Goal: Transaction & Acquisition: Purchase product/service

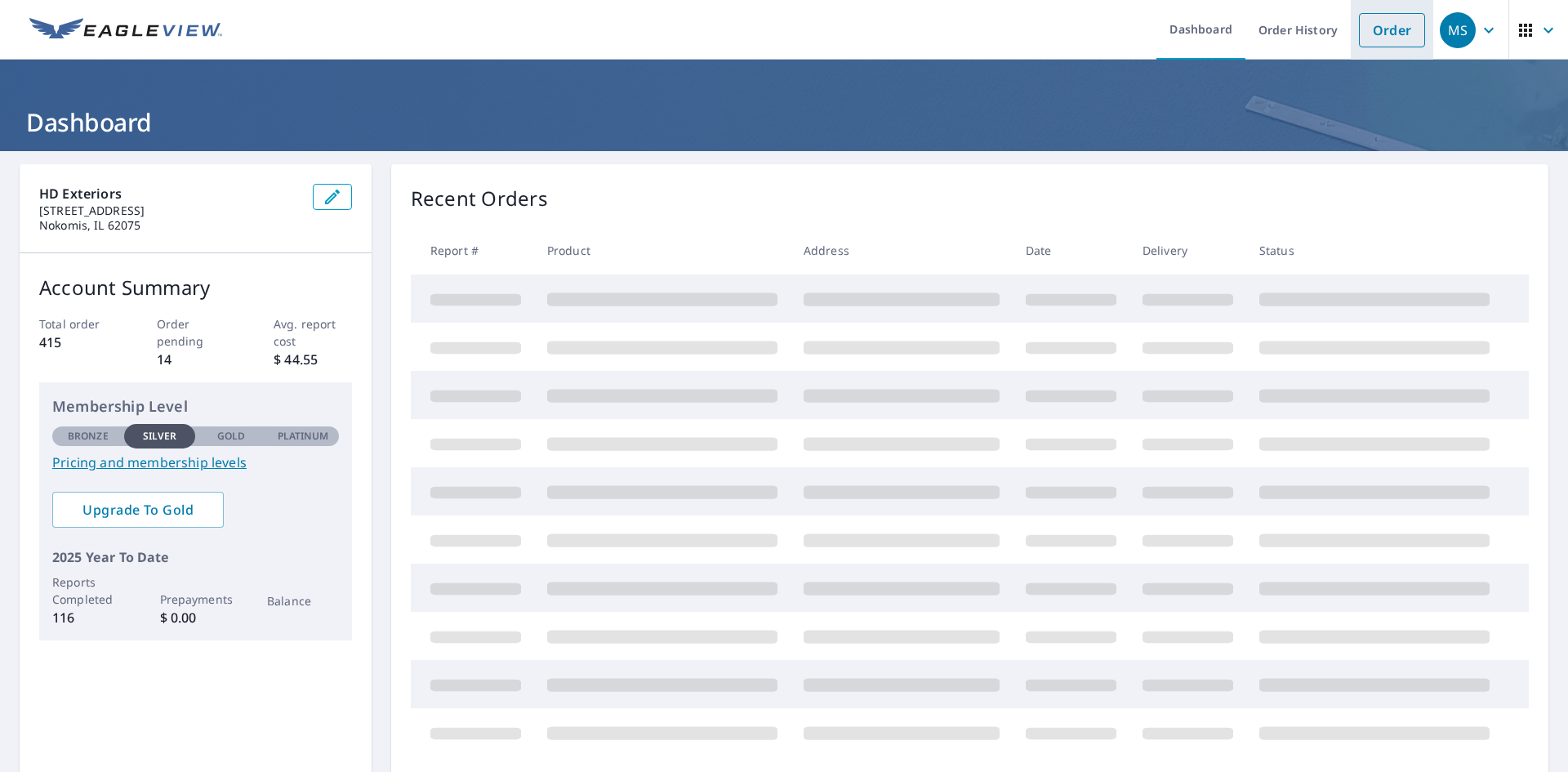
click at [1379, 33] on link "Order" at bounding box center [1392, 31] width 66 height 35
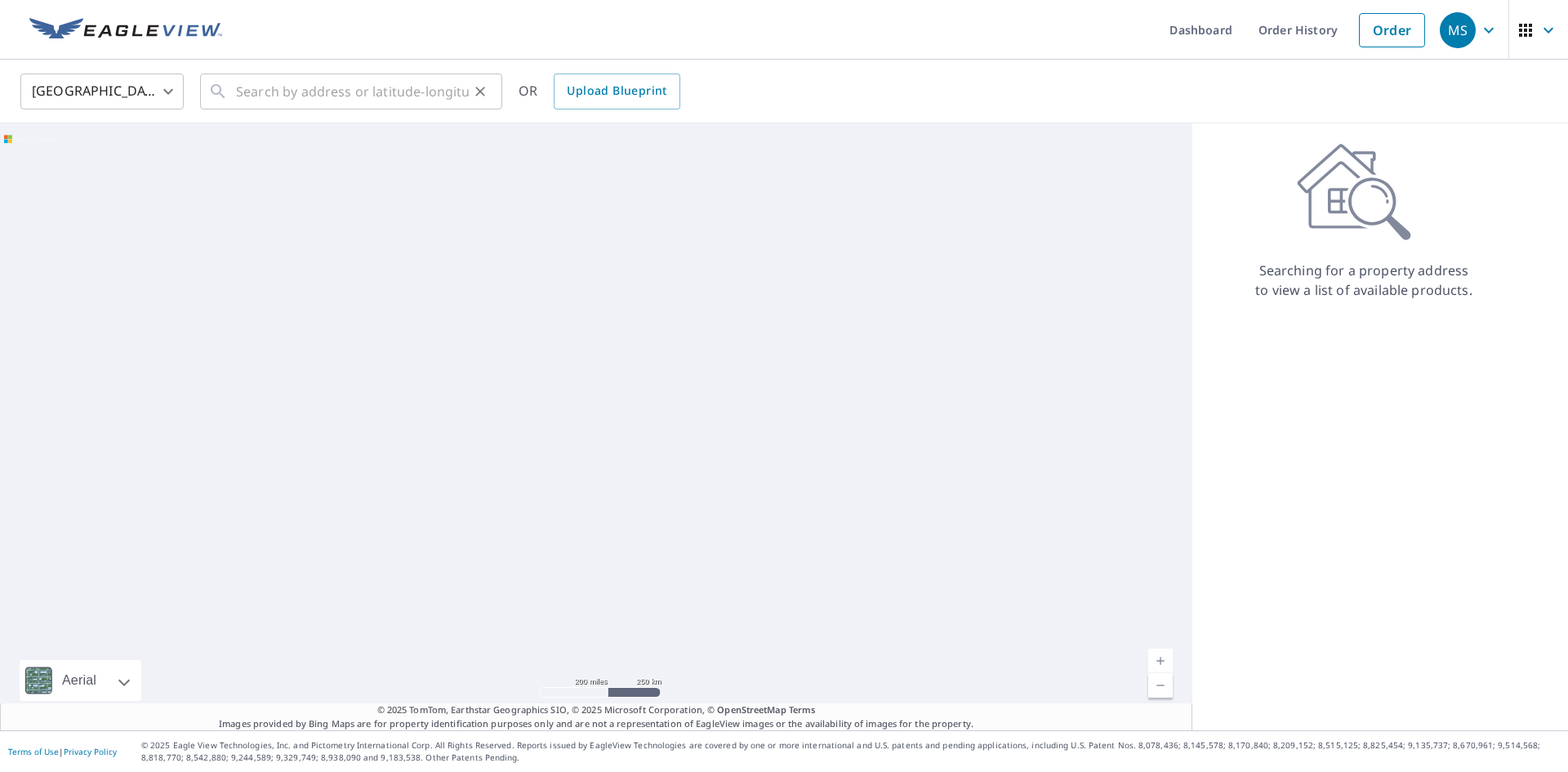
click at [234, 74] on div "​" at bounding box center [351, 92] width 302 height 36
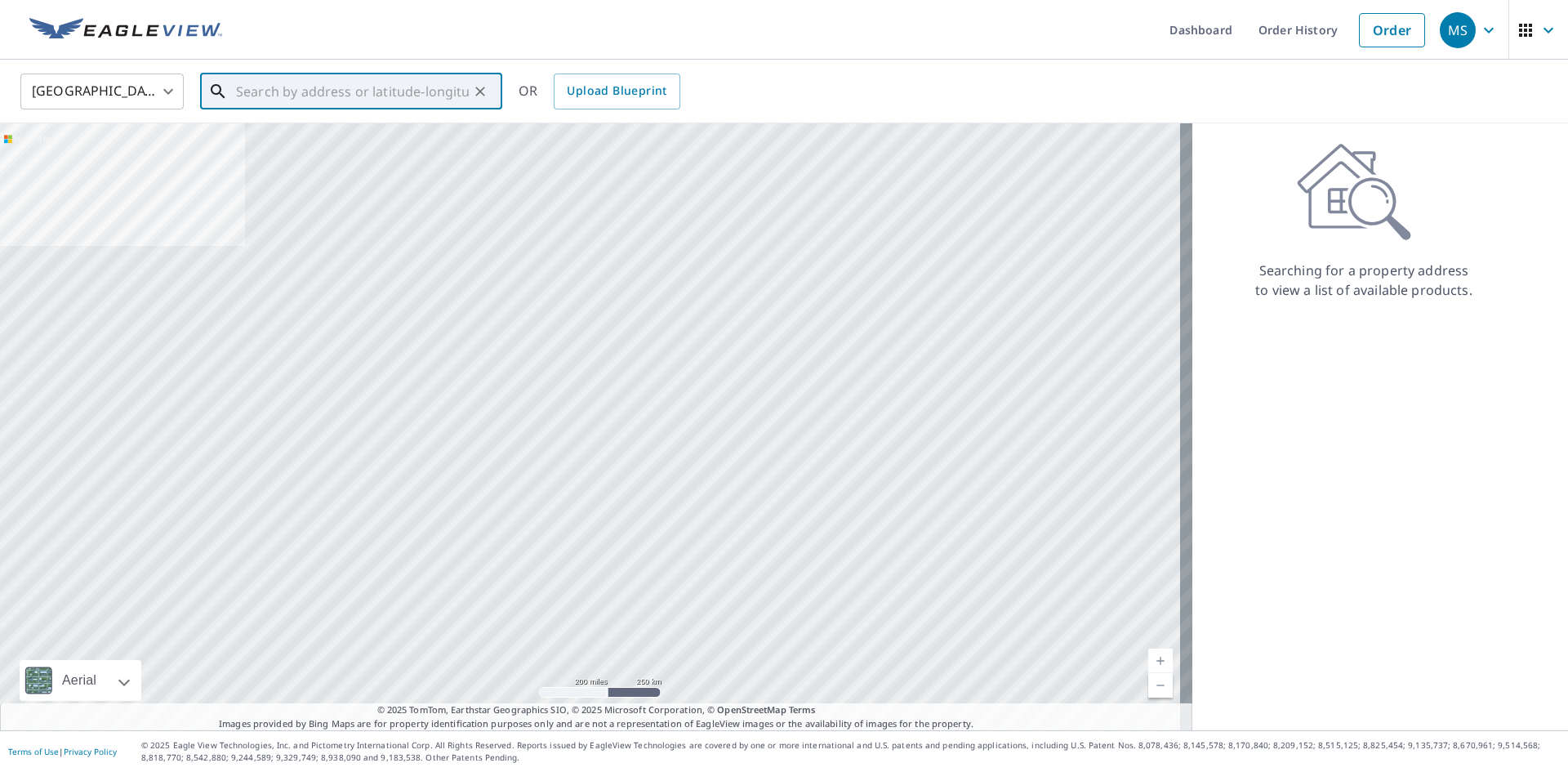
paste input "[STREET_ADDRESS]"
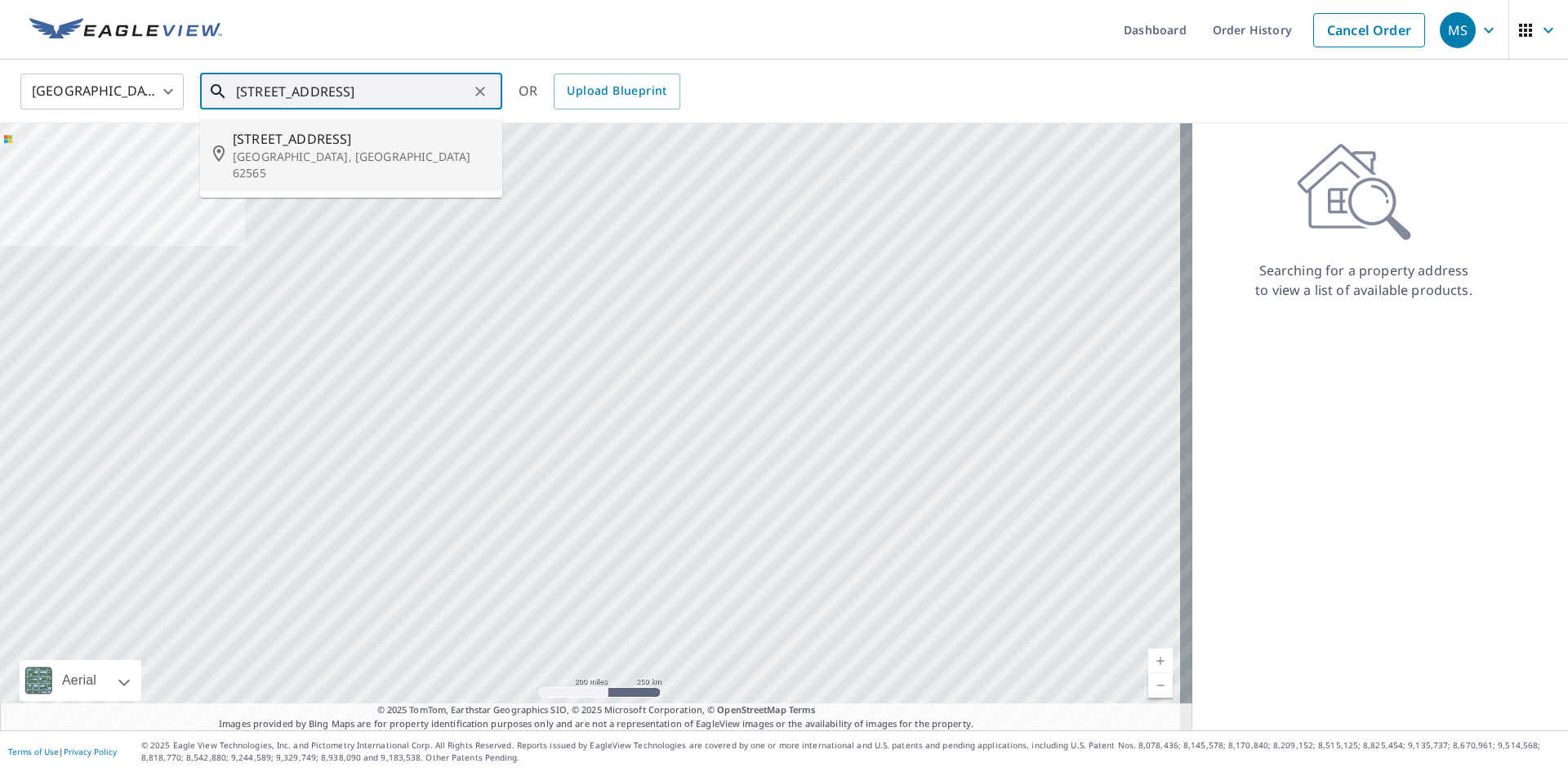
click at [339, 143] on span "[STREET_ADDRESS]" at bounding box center [361, 139] width 257 height 20
type input "[STREET_ADDRESS]"
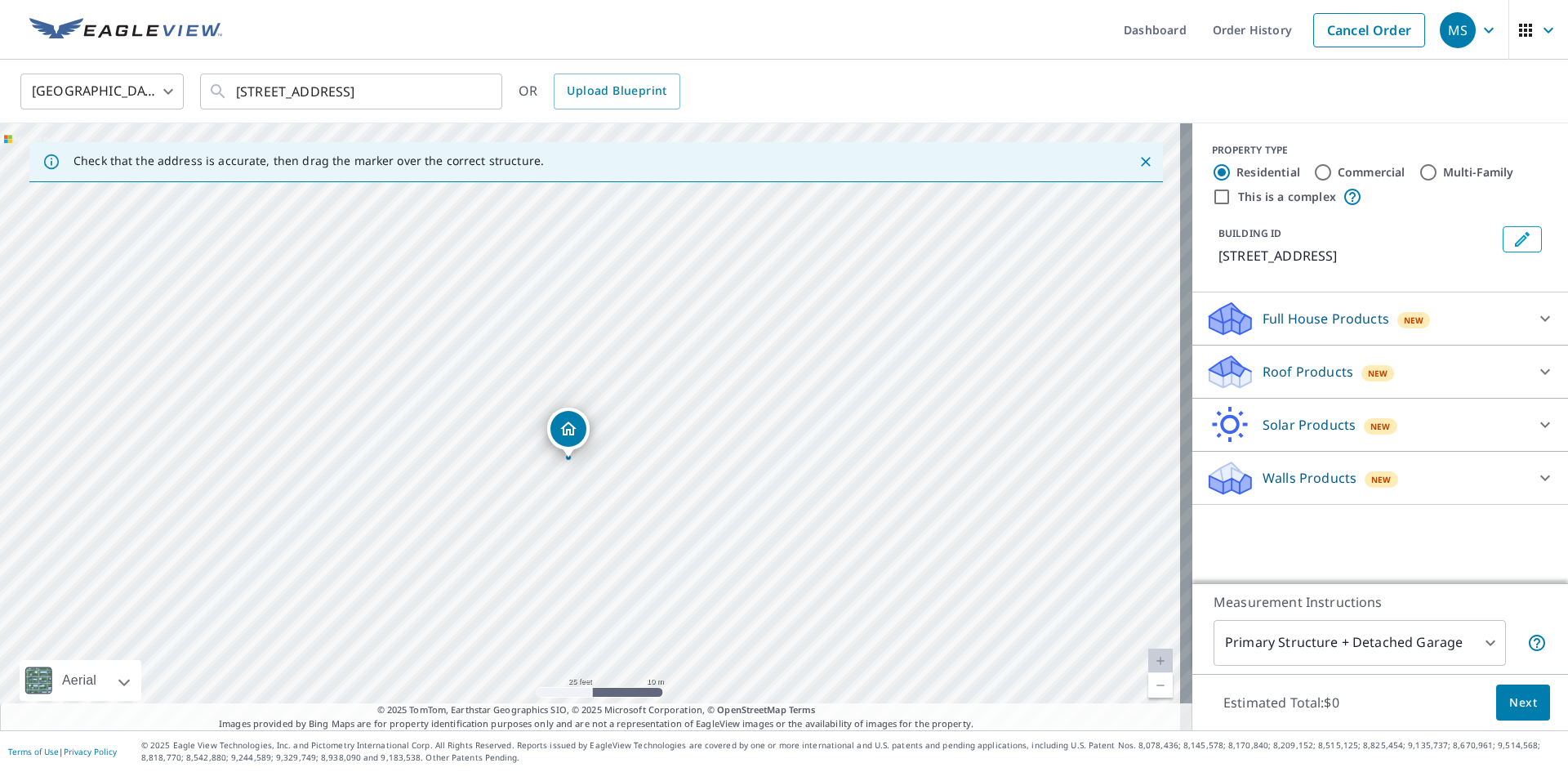
click at [1292, 367] on p "Roof Products" at bounding box center [1308, 372] width 91 height 20
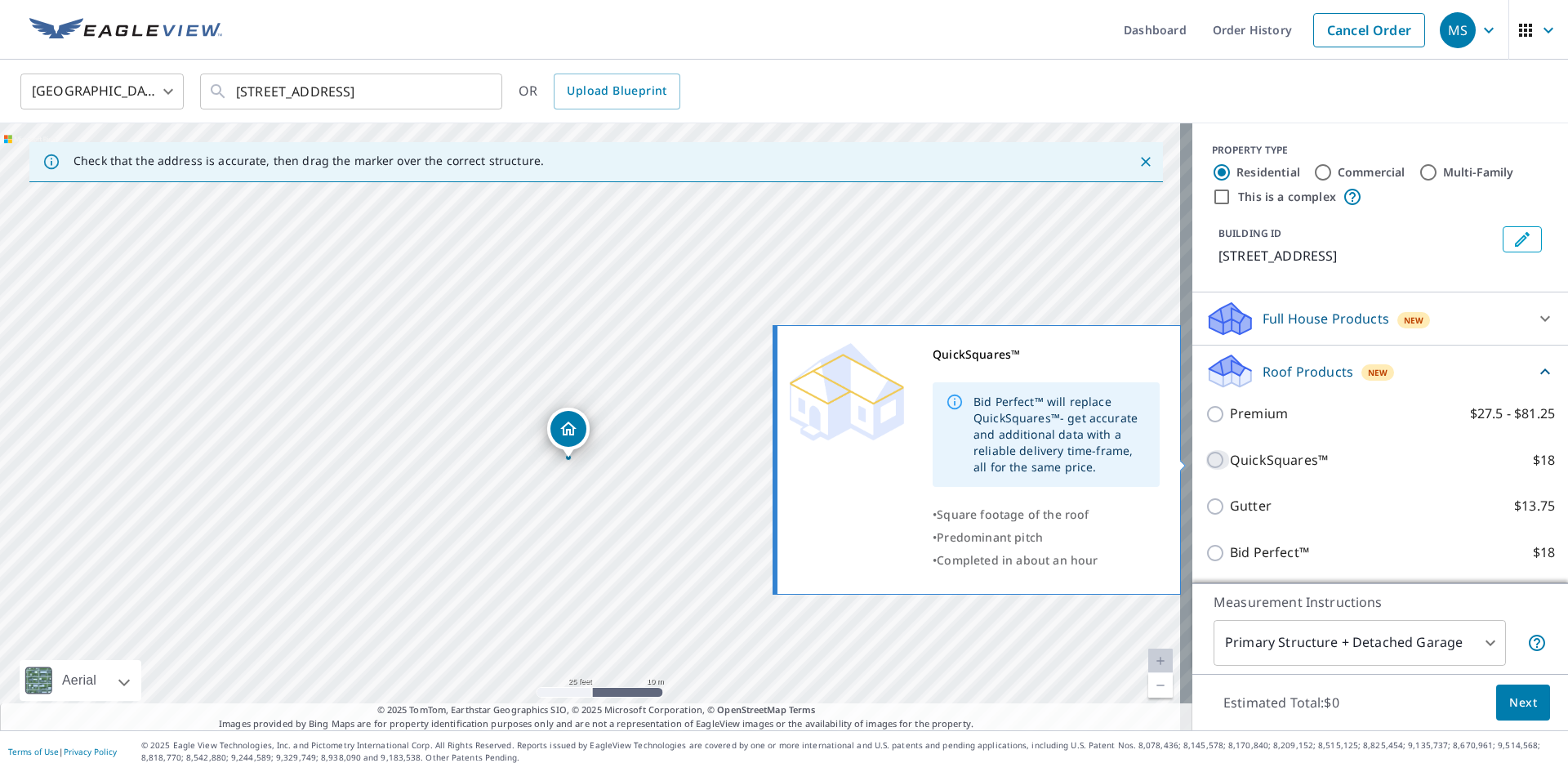
click at [1206, 455] on input "QuickSquares™ $18" at bounding box center [1218, 460] width 25 height 20
checkbox input "true"
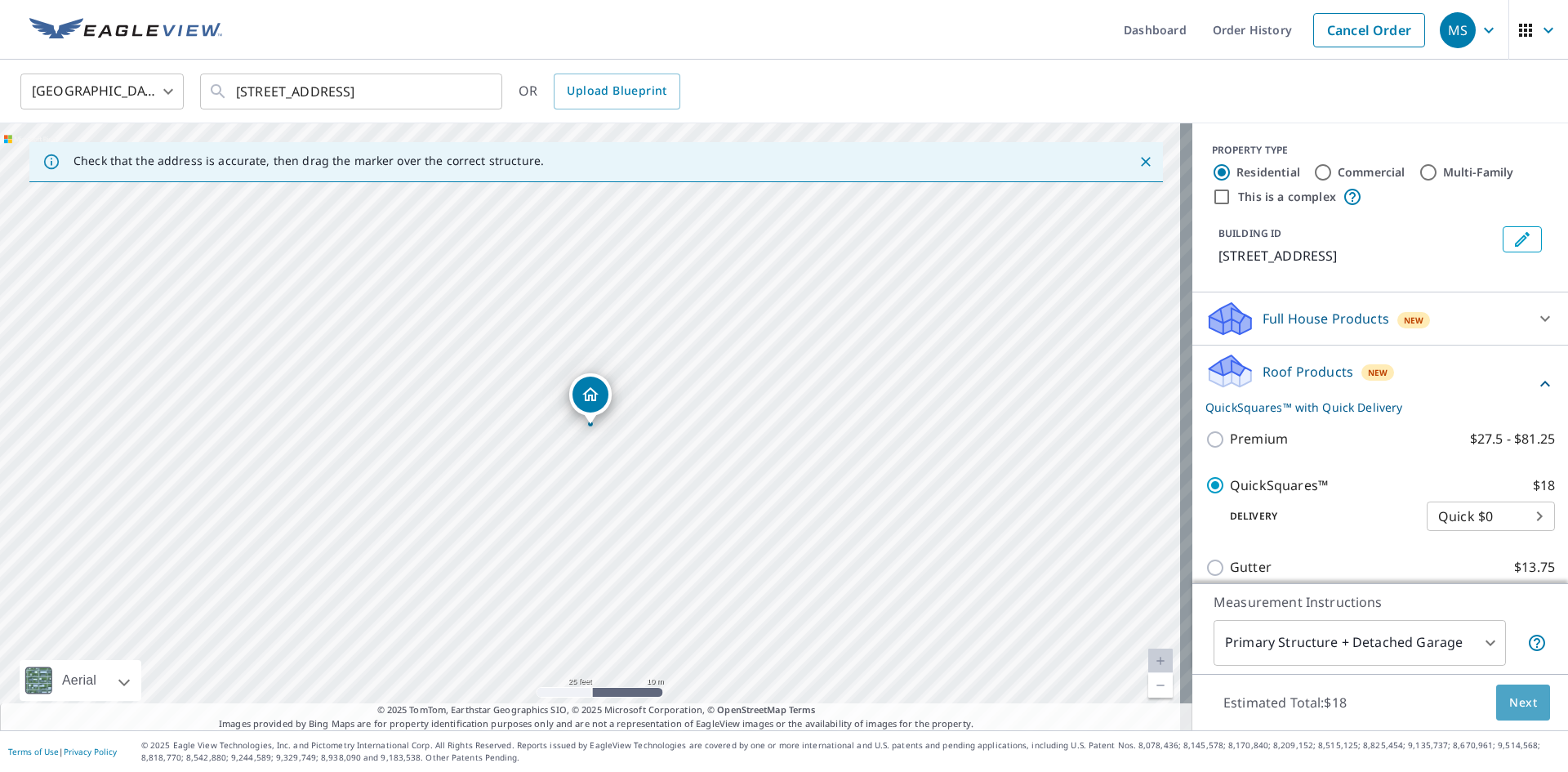
click at [1521, 709] on span "Next" at bounding box center [1523, 703] width 28 height 21
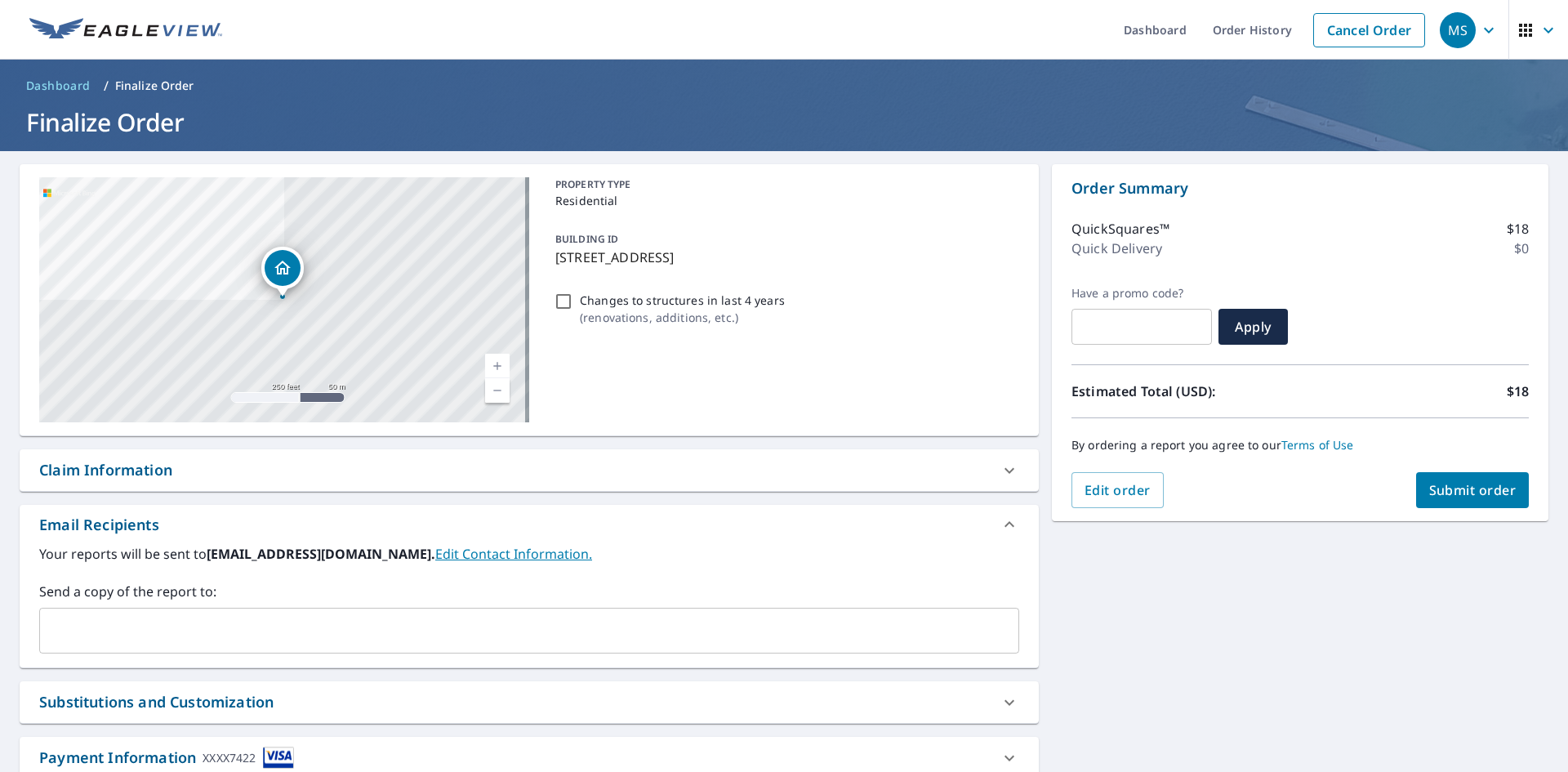
click at [1466, 502] on button "Submit order" at bounding box center [1472, 490] width 113 height 36
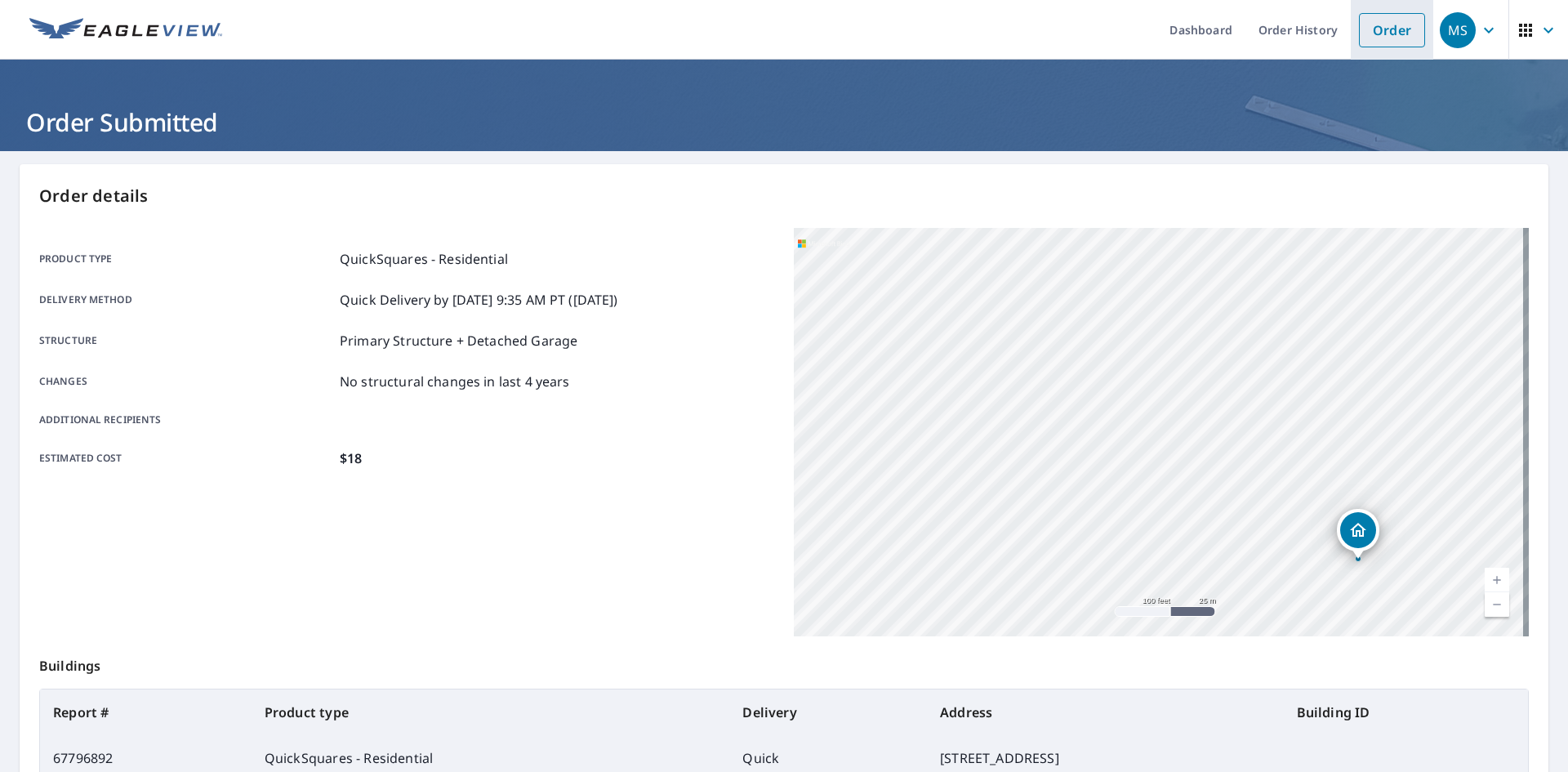
drag, startPoint x: 1397, startPoint y: 30, endPoint x: 1397, endPoint y: 42, distance: 12.0
click at [1397, 30] on link "Order" at bounding box center [1392, 31] width 66 height 35
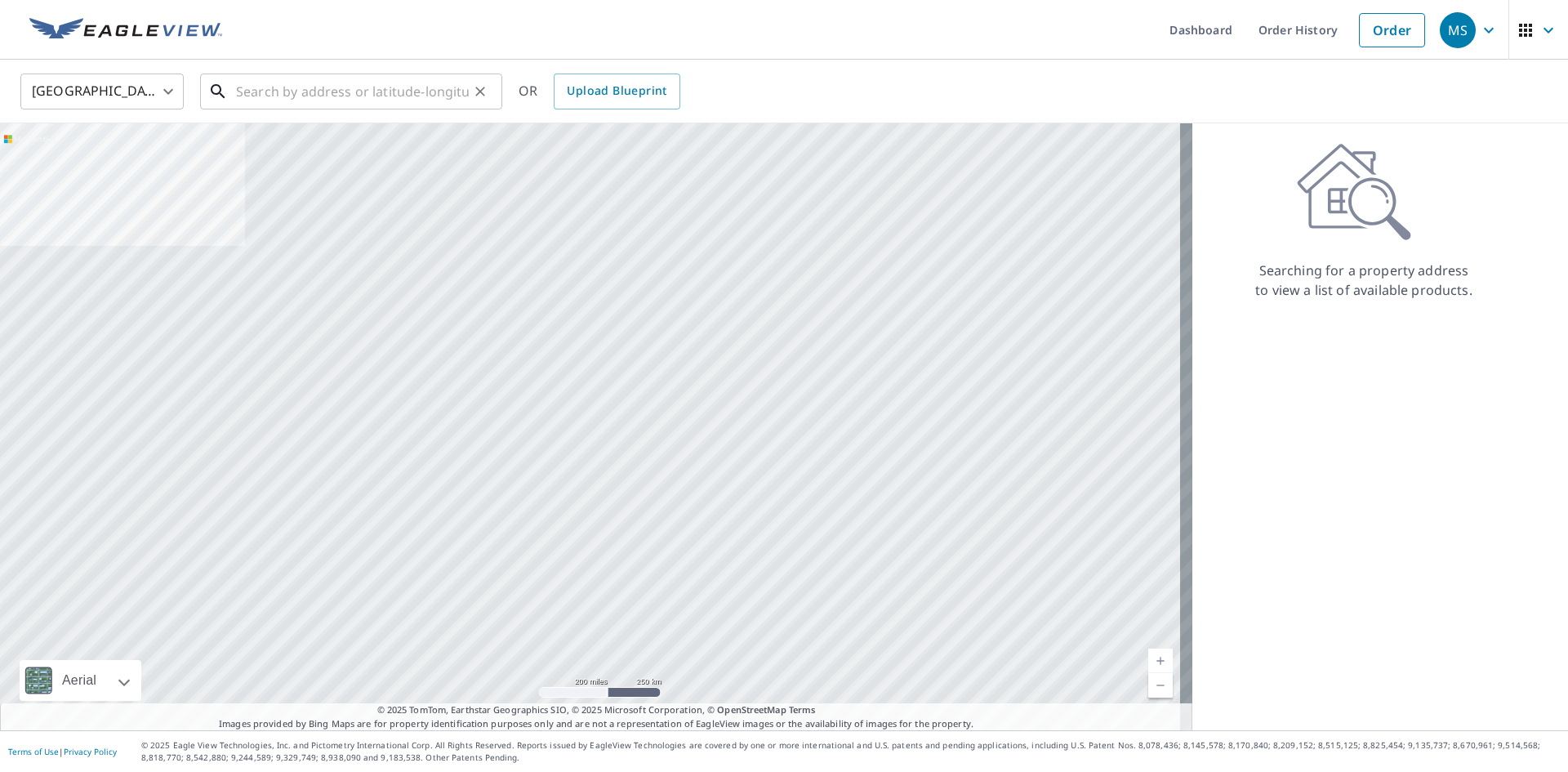
click at [414, 94] on input "text" at bounding box center [353, 91] width 233 height 45
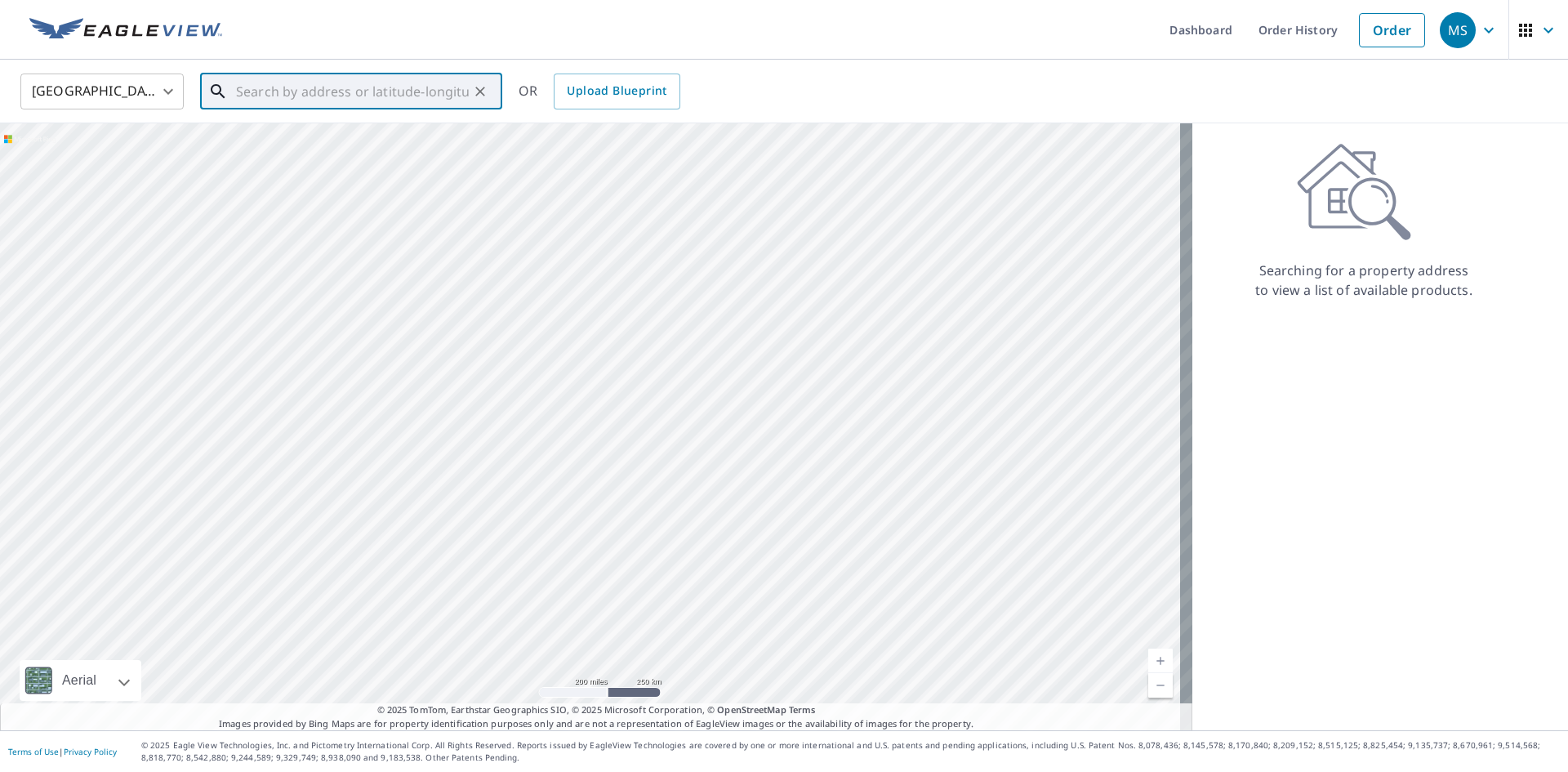
paste input "[STREET_ADDRESS][PERSON_NAME][PERSON_NAME]"
click at [320, 138] on span "[STREET_ADDRESS][PERSON_NAME][PERSON_NAME]" at bounding box center [361, 148] width 257 height 39
type input "[STREET_ADDRESS][PERSON_NAME][PERSON_NAME]"
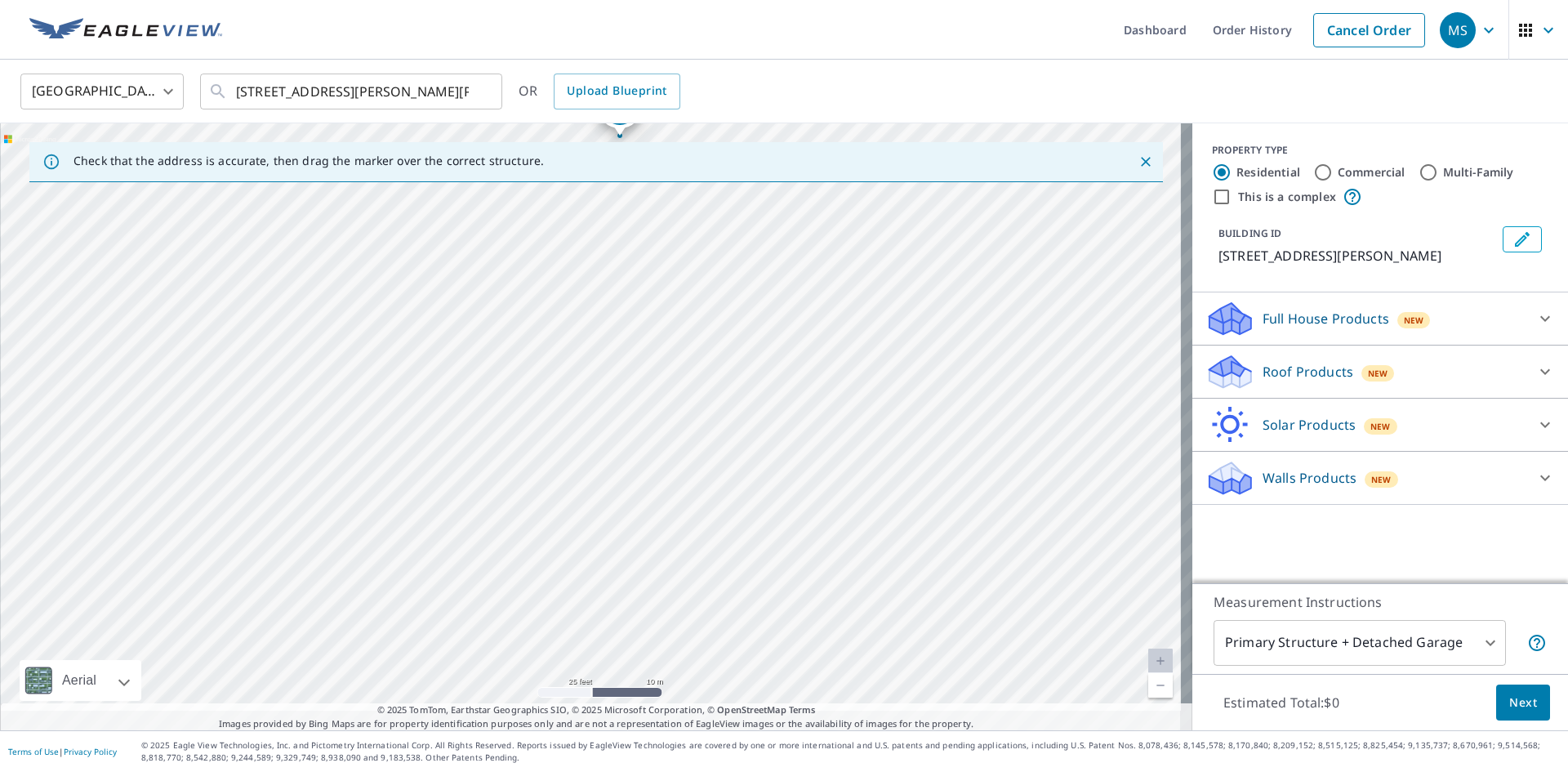
drag, startPoint x: 561, startPoint y: 484, endPoint x: 561, endPoint y: 312, distance: 172.0
click at [561, 312] on div "[STREET_ADDRESS][PERSON_NAME]" at bounding box center [596, 426] width 1192 height 607
drag, startPoint x: 694, startPoint y: 272, endPoint x: 703, endPoint y: 443, distance: 171.2
drag, startPoint x: 598, startPoint y: 403, endPoint x: 599, endPoint y: 377, distance: 26.0
click at [1323, 381] on p "Roof Products" at bounding box center [1308, 372] width 91 height 20
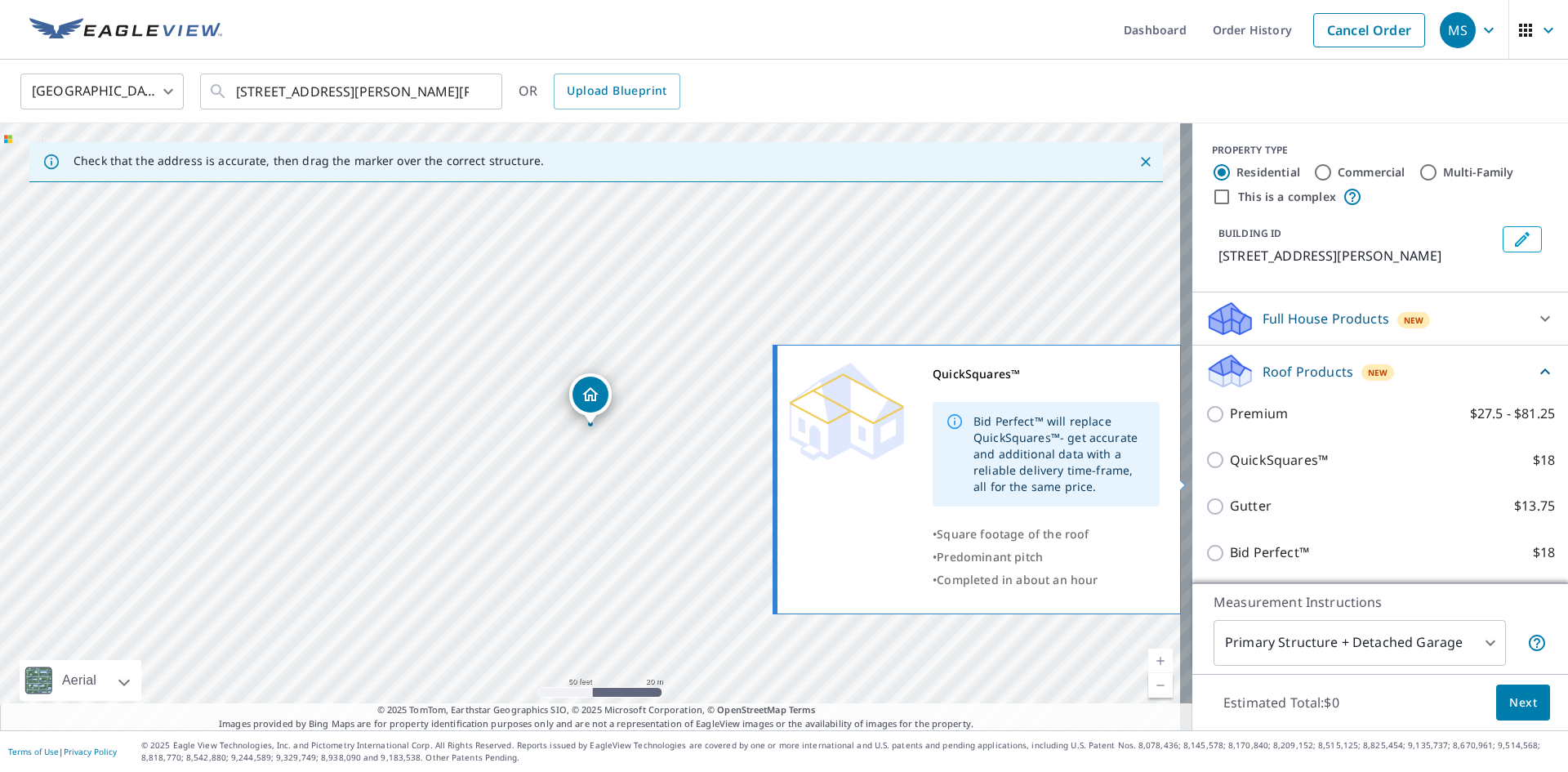
click at [1285, 471] on p "QuickSquares™" at bounding box center [1278, 460] width 98 height 21
click at [1229, 470] on input "QuickSquares™ $18" at bounding box center [1218, 460] width 25 height 20
checkbox input "true"
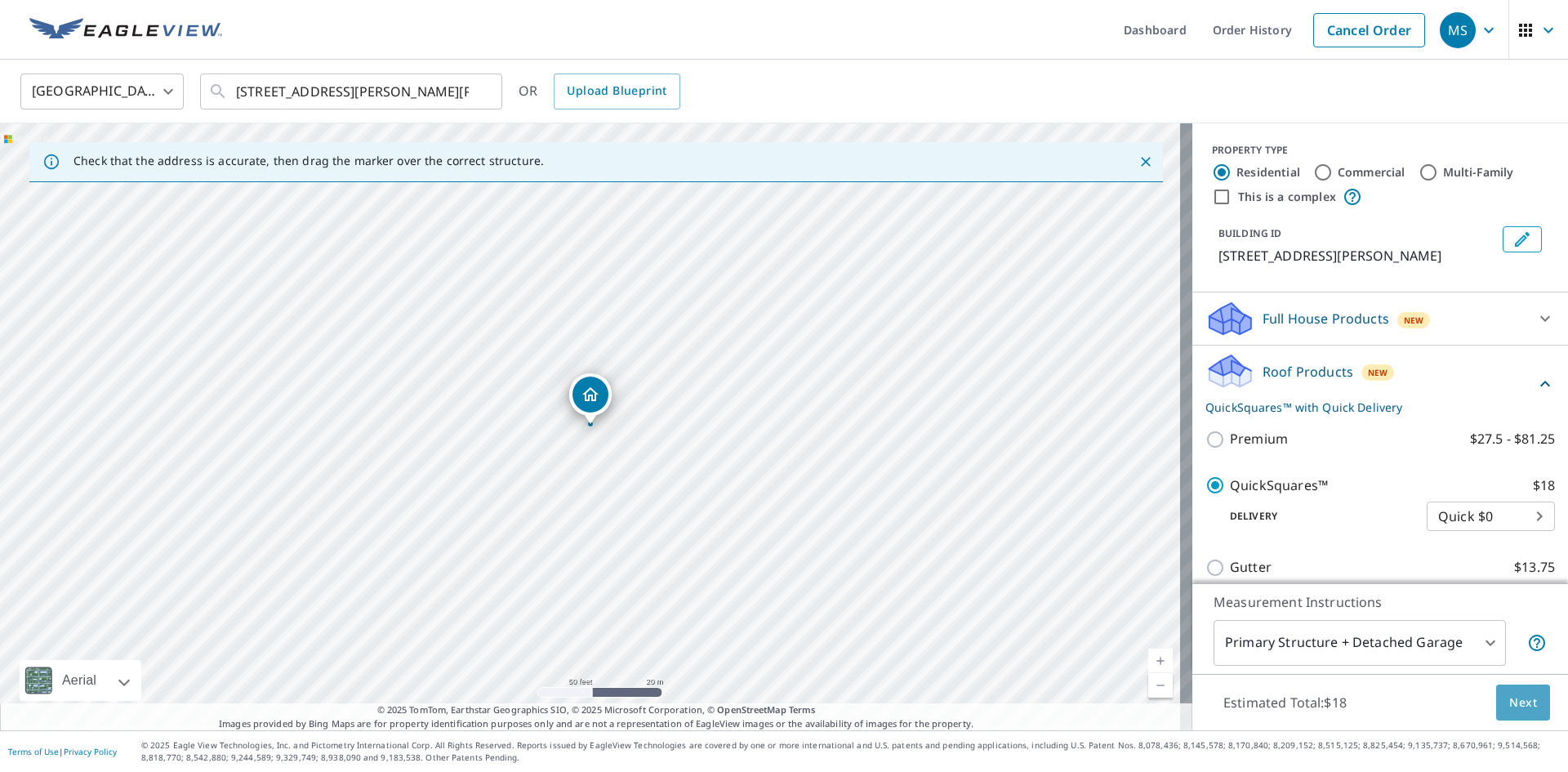
click at [1511, 698] on span "Next" at bounding box center [1523, 703] width 28 height 21
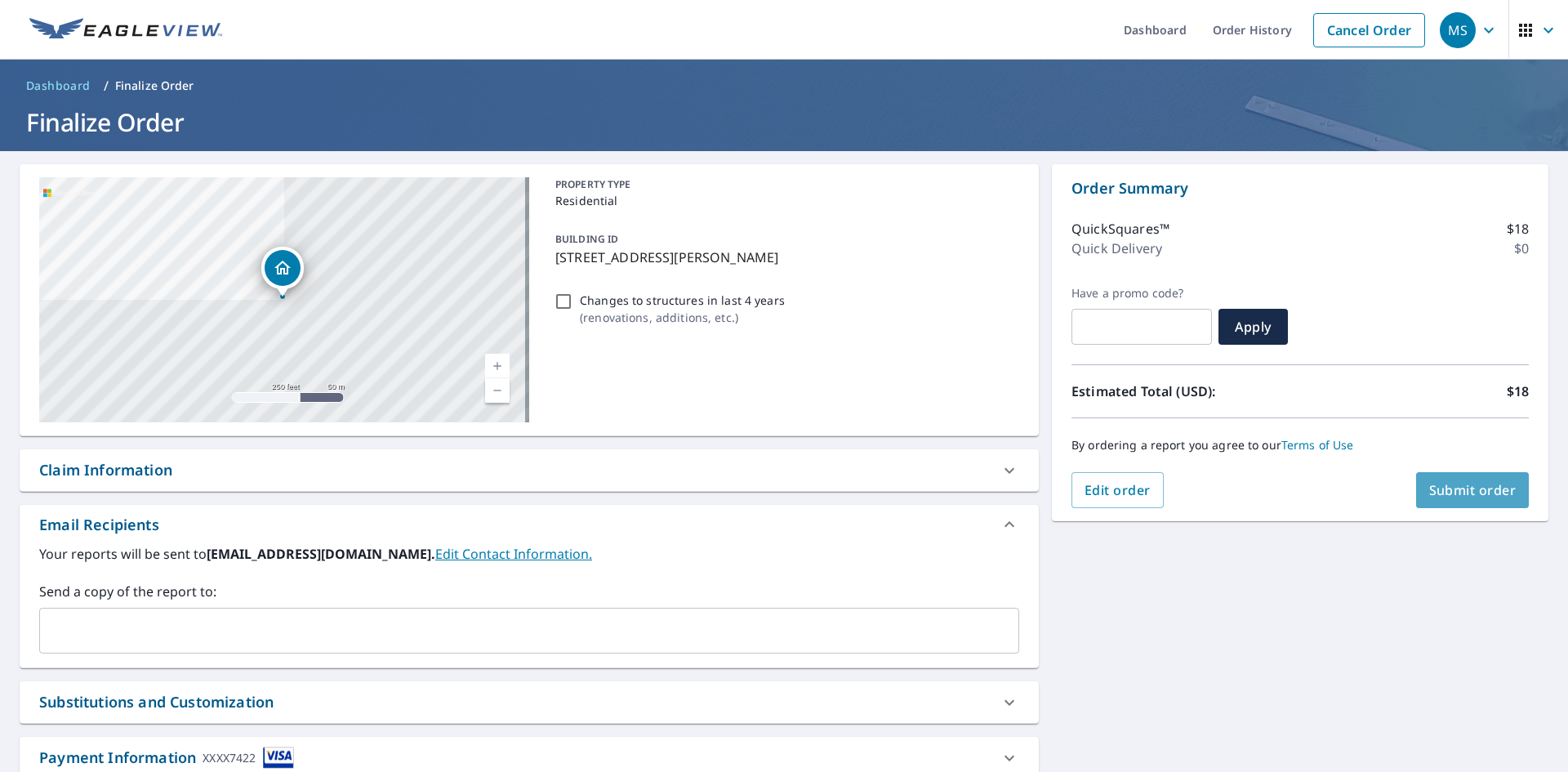
click at [1448, 485] on span "Submit order" at bounding box center [1473, 490] width 88 height 18
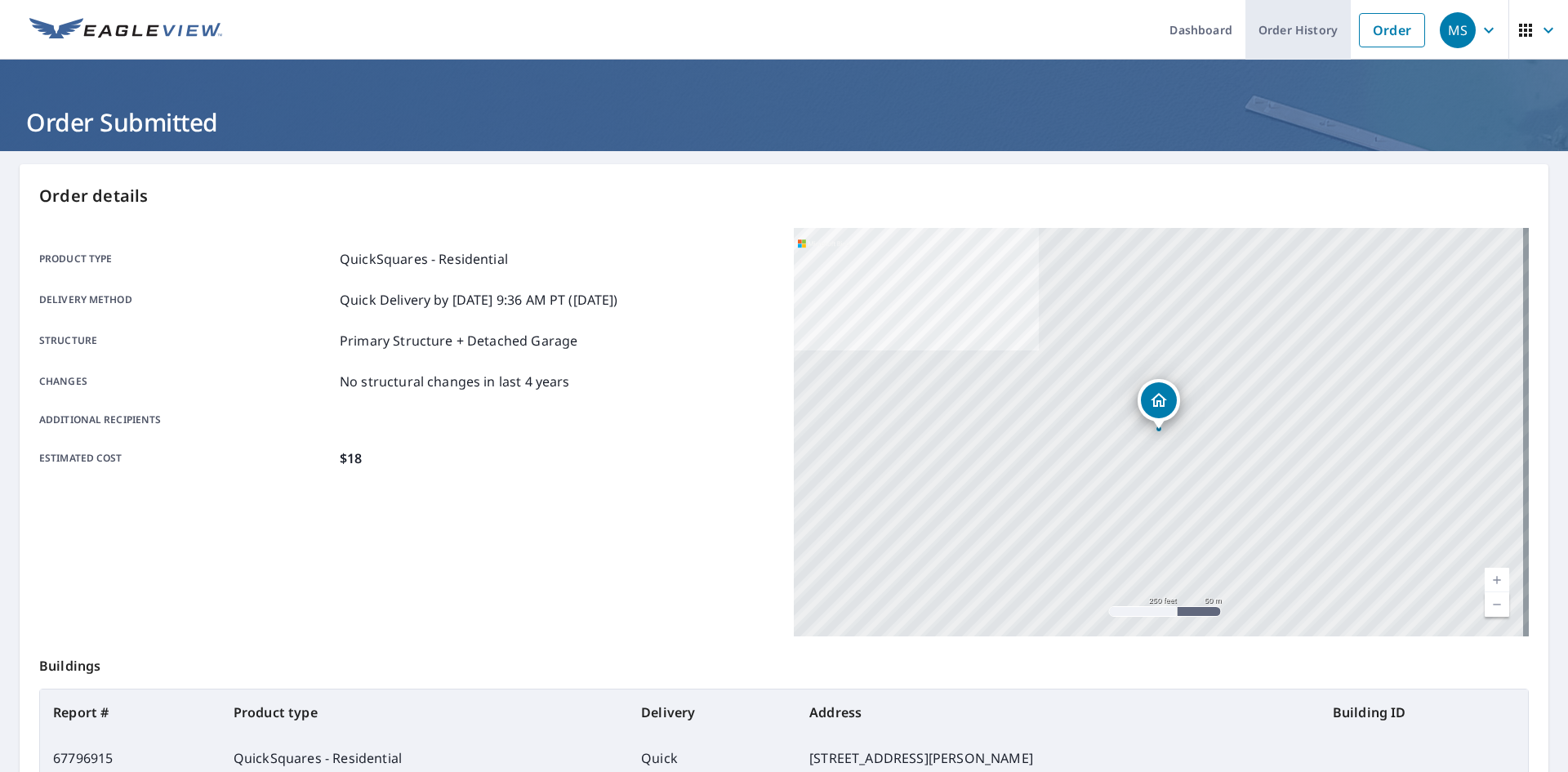
click at [1245, 32] on link "Order History" at bounding box center [1298, 30] width 106 height 59
